Goal: Information Seeking & Learning: Find specific fact

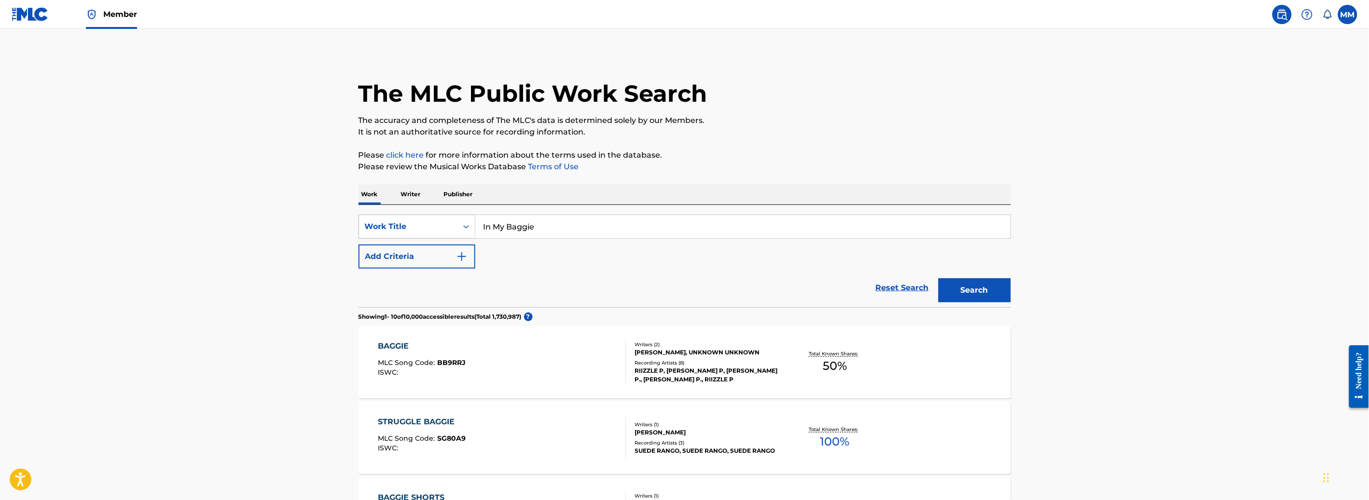
click at [462, 228] on icon "Search Form" at bounding box center [466, 227] width 10 height 10
drag, startPoint x: 434, startPoint y: 249, endPoint x: 446, endPoint y: 248, distance: 11.6
click at [436, 249] on div "MLC Song Code" at bounding box center [417, 251] width 116 height 24
click at [547, 232] on input "Search Form" at bounding box center [742, 226] width 535 height 23
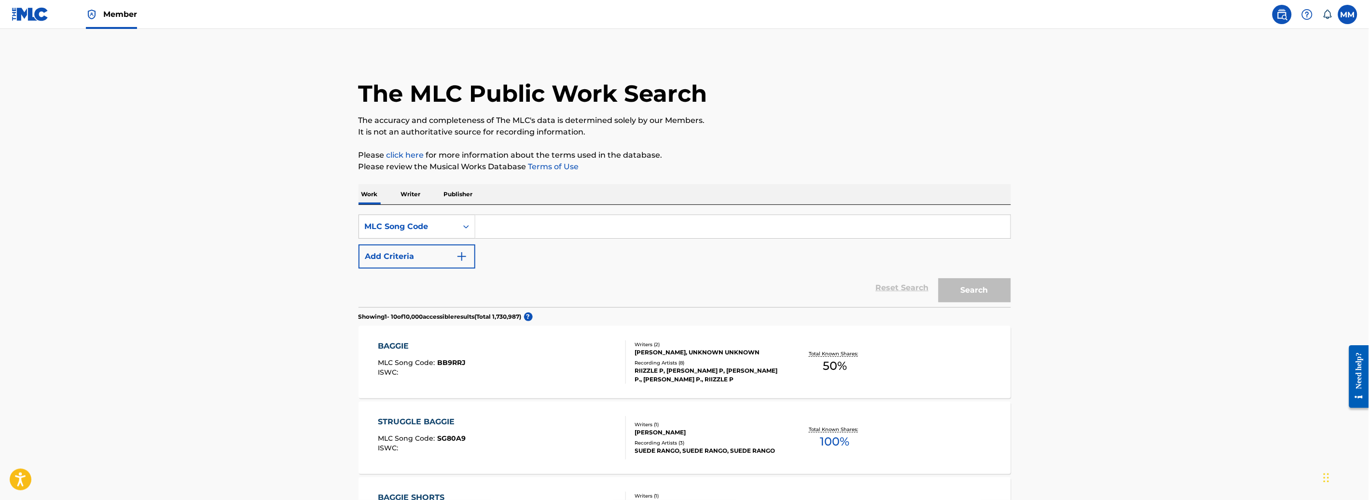
paste input "PM1309"
type input "PM1309"
click at [960, 290] on button "Search" at bounding box center [975, 290] width 72 height 24
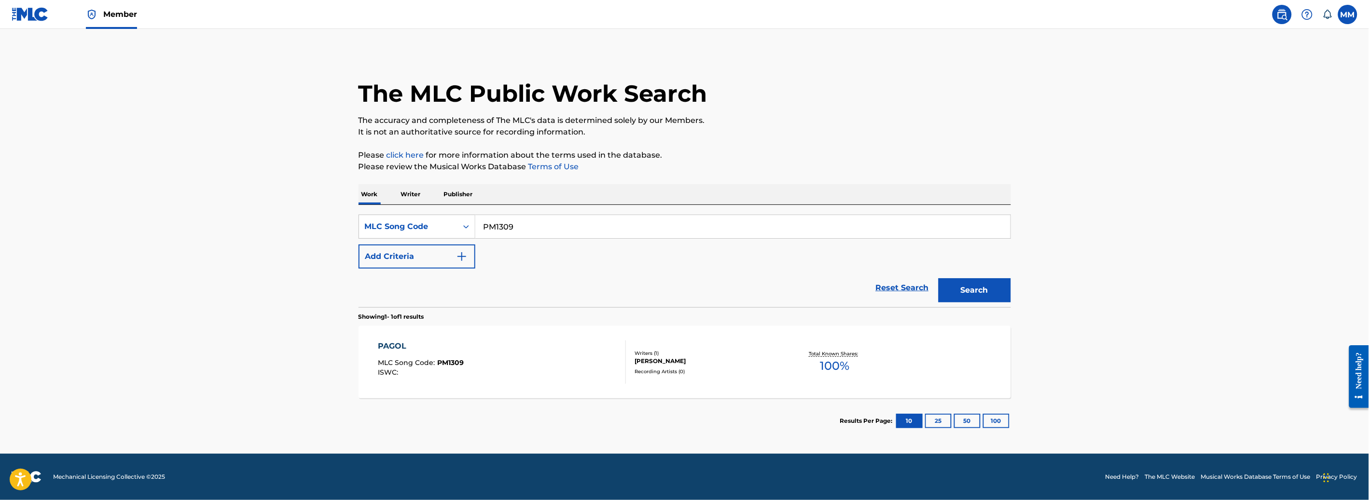
click at [559, 371] on div "PAGOL MLC Song Code : PM1309 ISWC :" at bounding box center [502, 362] width 248 height 43
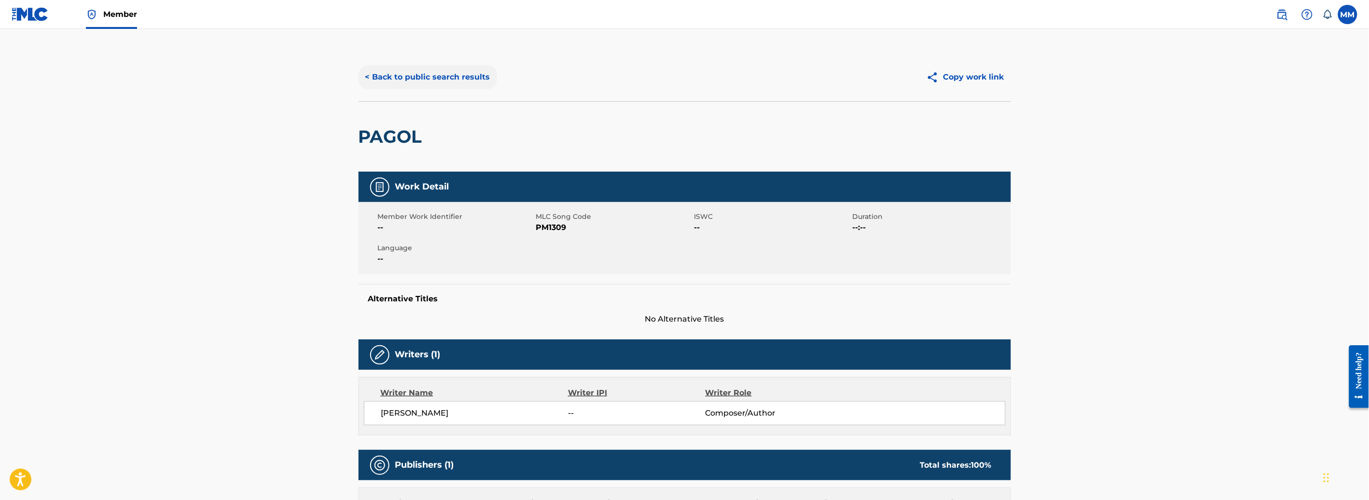
click at [420, 65] on button "< Back to public search results" at bounding box center [428, 77] width 138 height 24
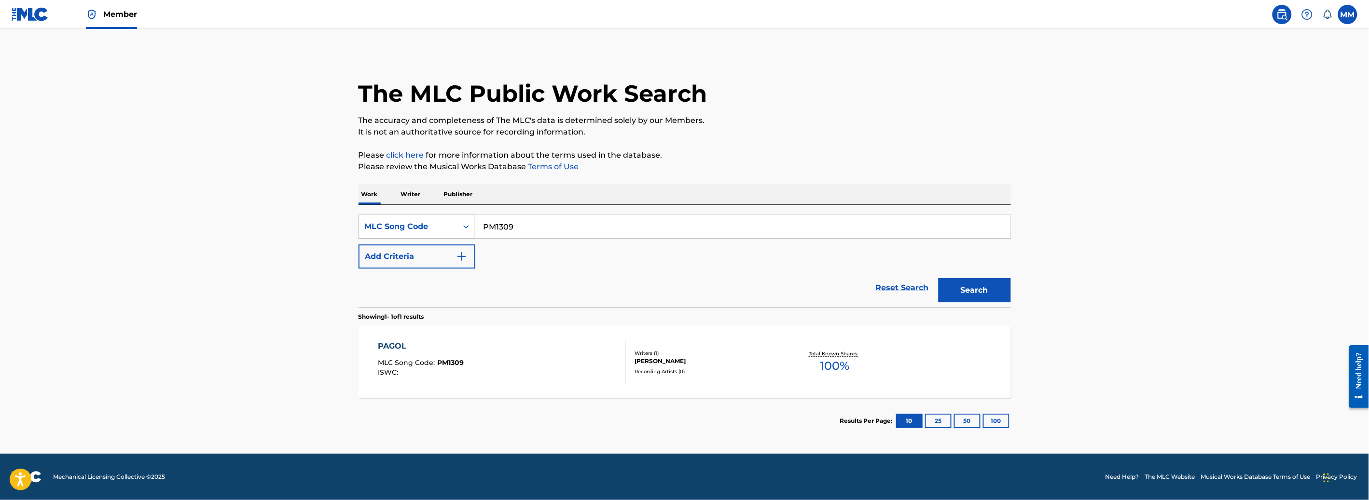
drag, startPoint x: 537, startPoint y: 231, endPoint x: 399, endPoint y: 216, distance: 138.8
click at [399, 216] on div "SearchWithCriteriad296c116-a0b4-4259-a761-af4260b5ac89 MLC Song Code PM1309" at bounding box center [685, 227] width 652 height 24
paste input "MR7U27"
type input "MR7U27"
click at [959, 290] on button "Search" at bounding box center [975, 290] width 72 height 24
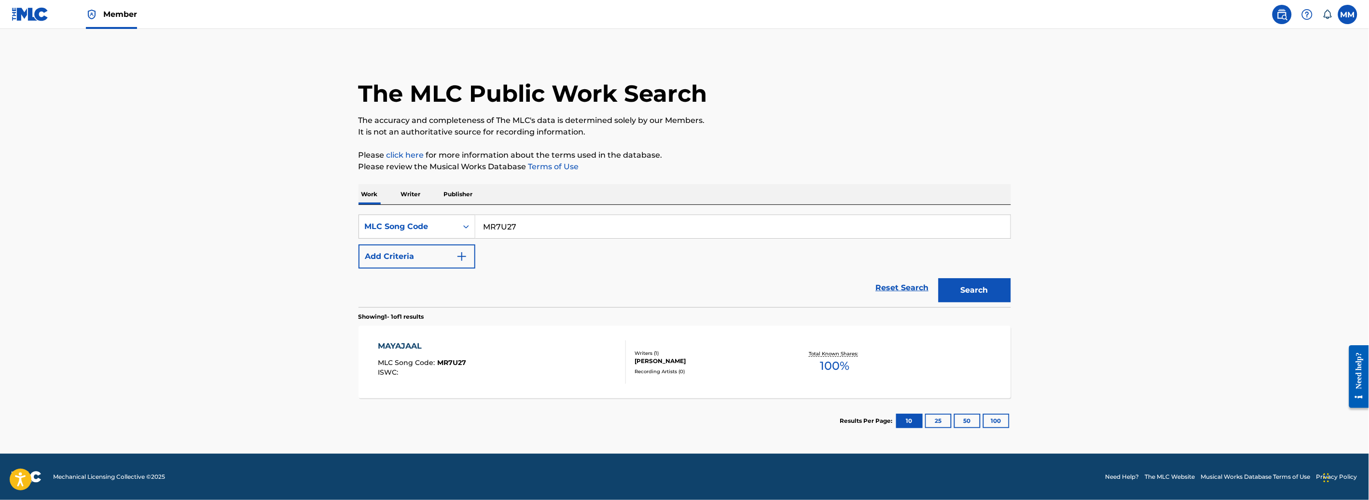
click at [708, 352] on div "Writers ( 1 )" at bounding box center [708, 353] width 146 height 7
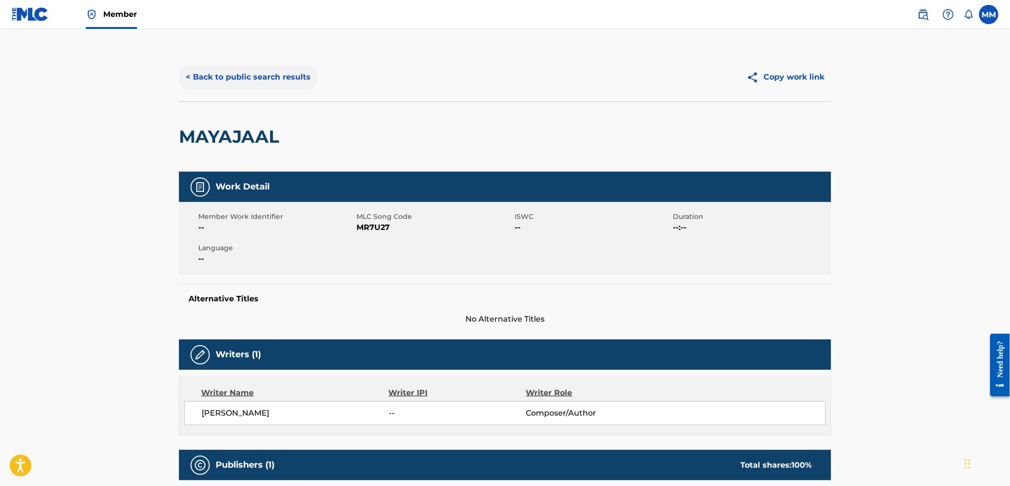
click at [217, 89] on button "< Back to public search results" at bounding box center [248, 77] width 138 height 24
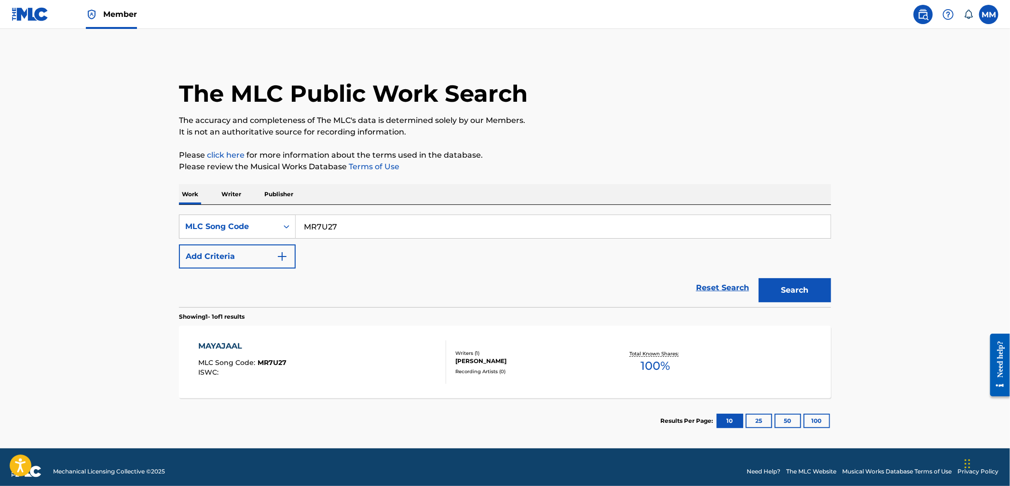
drag, startPoint x: 320, startPoint y: 227, endPoint x: 387, endPoint y: 283, distance: 86.7
click at [233, 221] on div "SearchWithCriteriad296c116-a0b4-4259-a761-af4260b5ac89 MLC Song Code MR7U27" at bounding box center [505, 227] width 652 height 24
paste input "7E63X"
type input "7E63X7"
click at [761, 297] on button "Search" at bounding box center [795, 290] width 72 height 24
